Goal: Check status: Check status

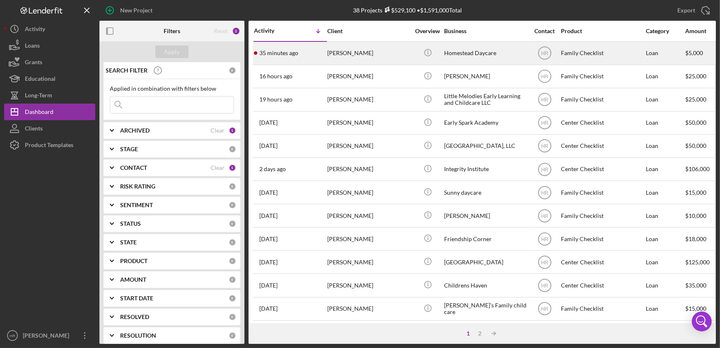
click at [470, 51] on div "Homestead Daycare" at bounding box center [485, 53] width 83 height 22
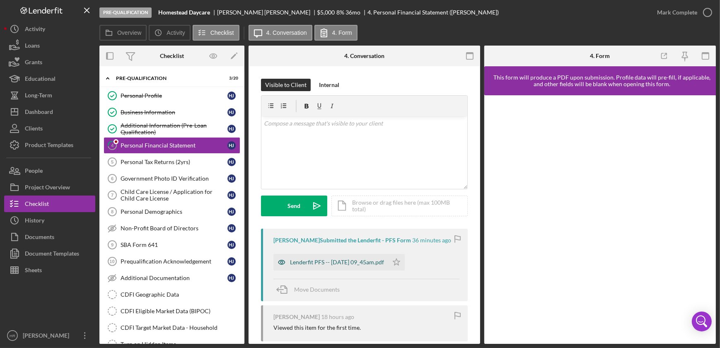
click at [313, 267] on div "Lenderfit PFS -- [DATE] 09_45am.pdf" at bounding box center [331, 262] width 115 height 17
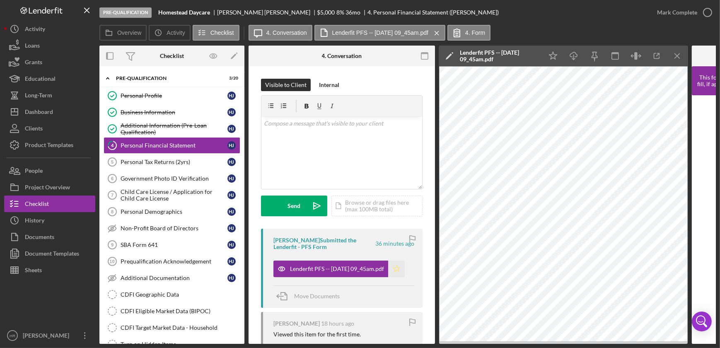
click at [403, 266] on icon "Icon/Star" at bounding box center [396, 269] width 17 height 17
click at [705, 14] on icon "button" at bounding box center [708, 12] width 21 height 21
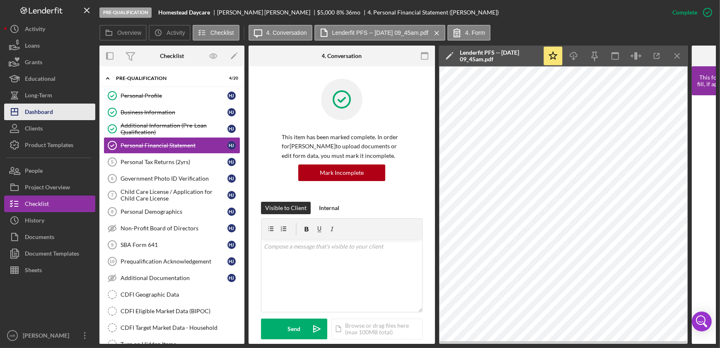
click at [51, 116] on div "Dashboard" at bounding box center [39, 113] width 28 height 19
